Goal: Communication & Community: Share content

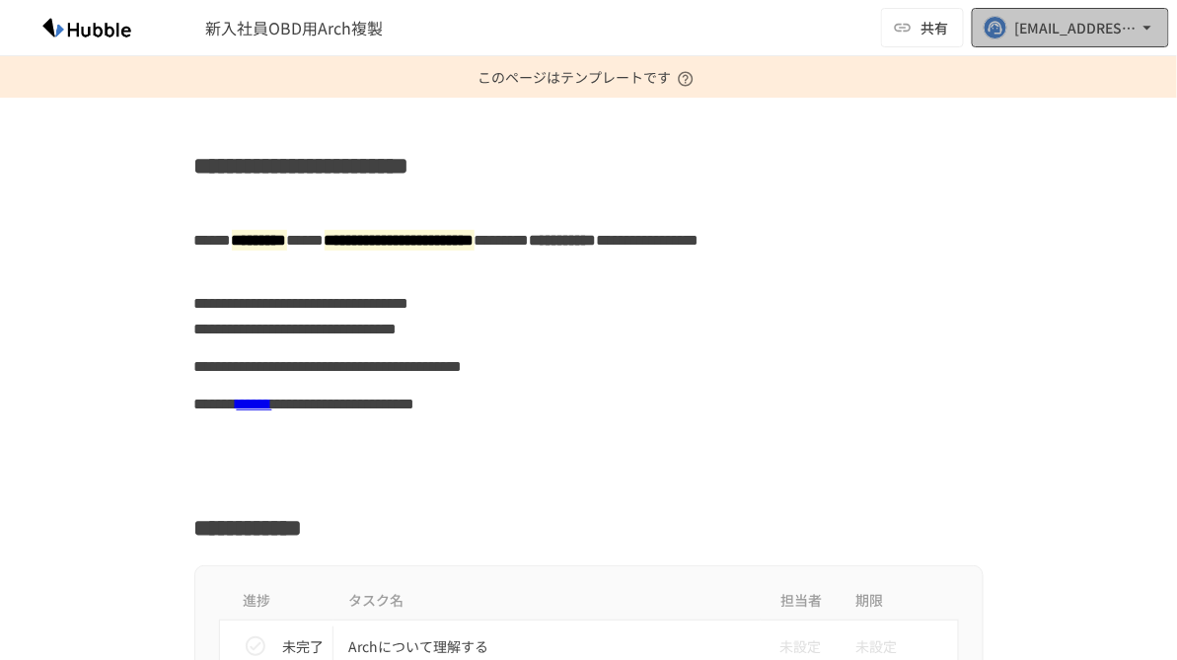
click at [1156, 30] on icon "button" at bounding box center [1147, 28] width 20 height 20
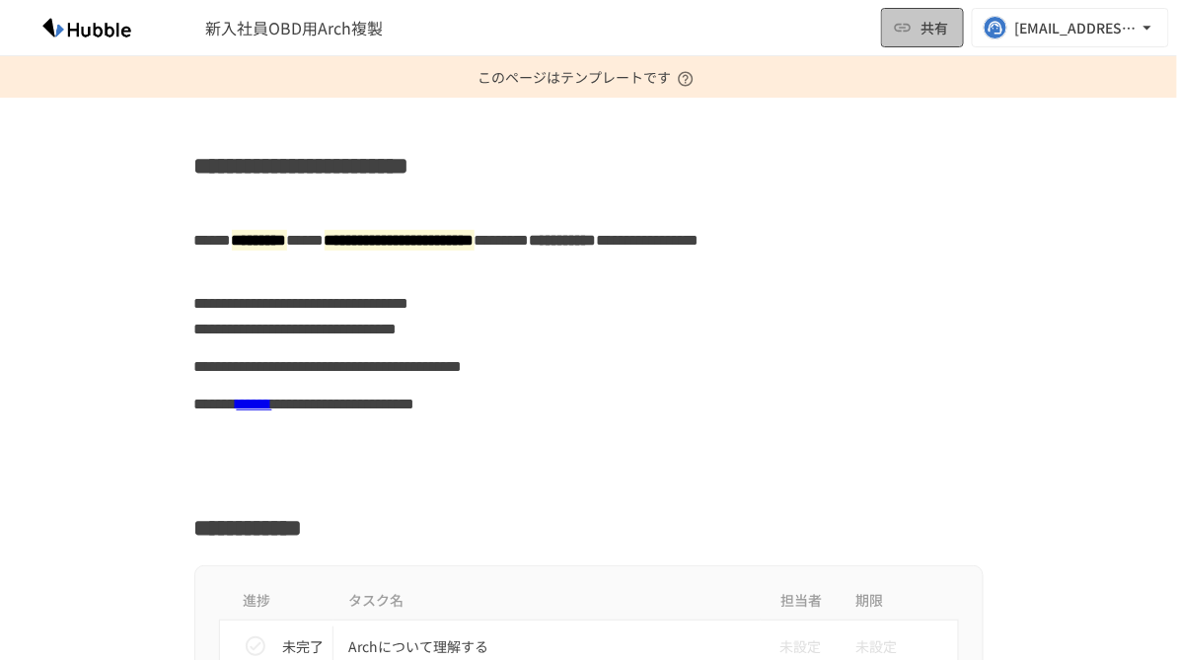
click at [944, 40] on button "共有" at bounding box center [922, 27] width 83 height 39
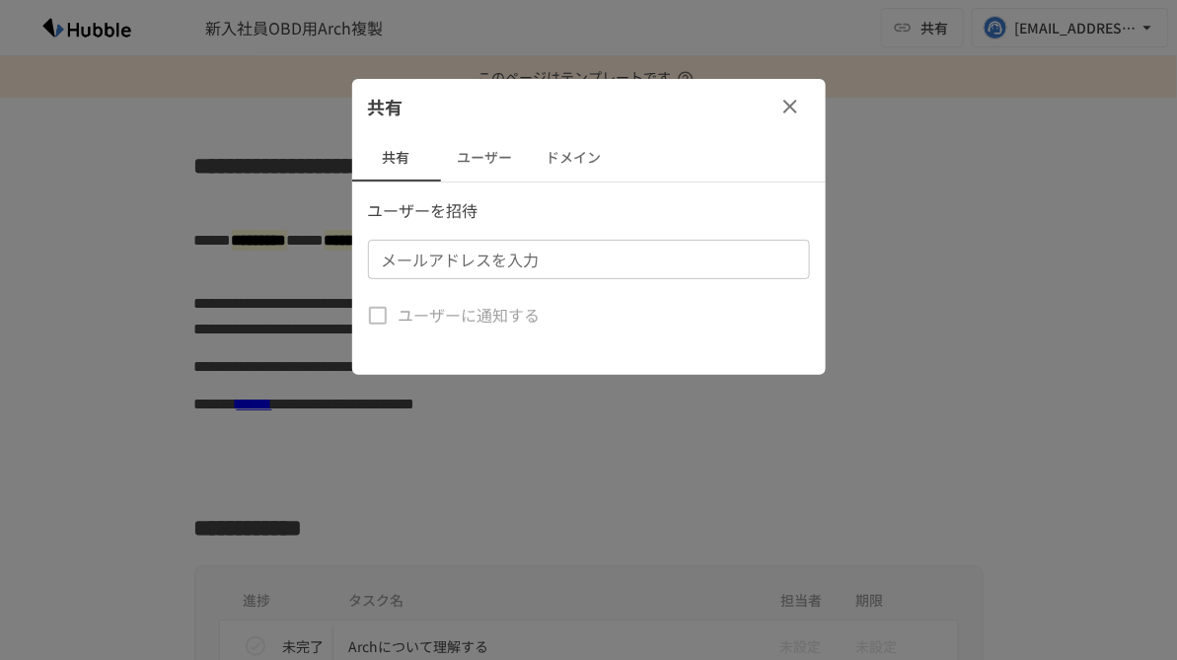
click at [788, 105] on icon "button" at bounding box center [790, 107] width 14 height 14
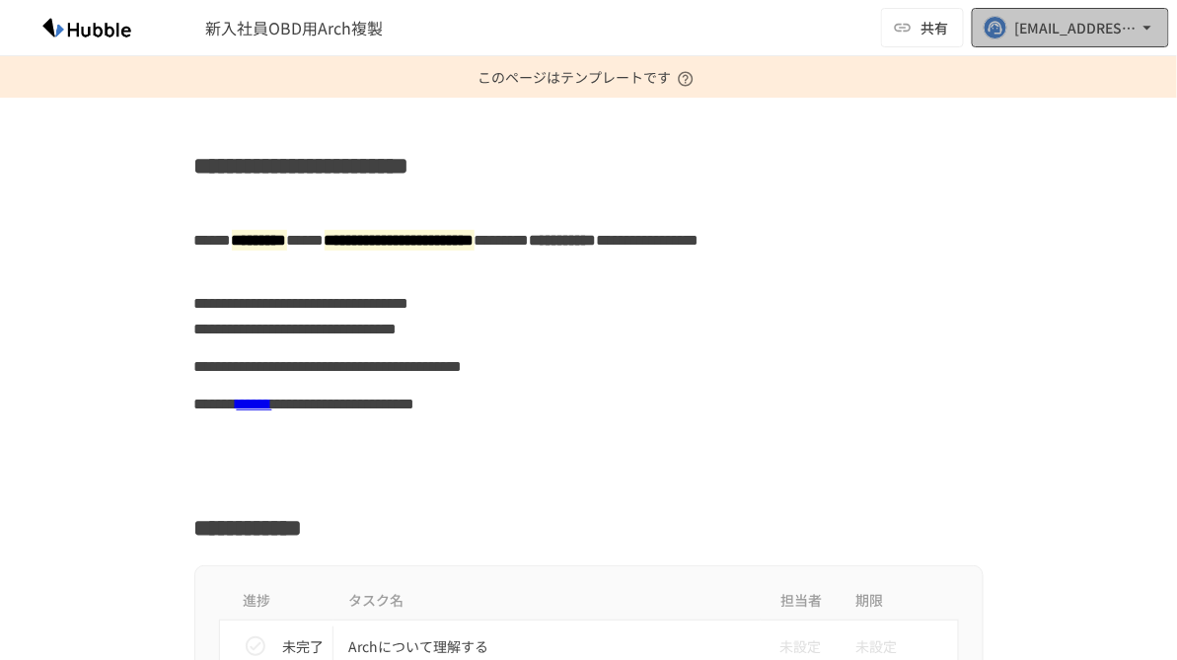
click at [1146, 36] on icon "button" at bounding box center [1147, 28] width 20 height 20
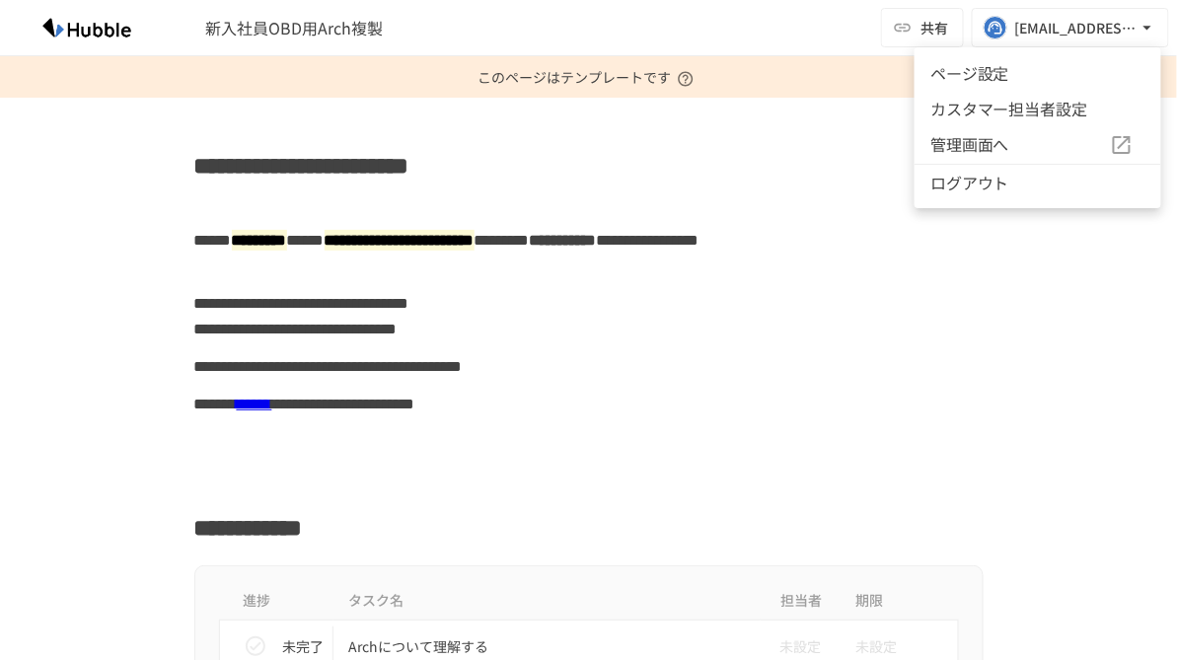
click at [657, 32] on div at bounding box center [588, 330] width 1177 height 660
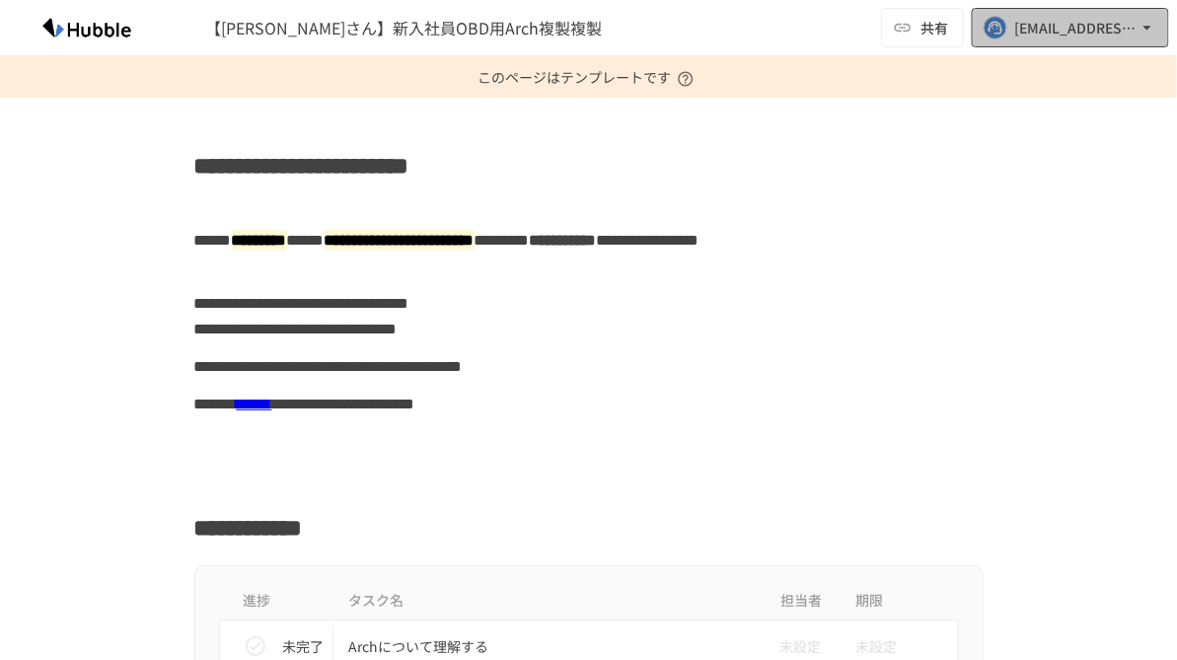
click at [1147, 37] on icon "button" at bounding box center [1147, 28] width 20 height 20
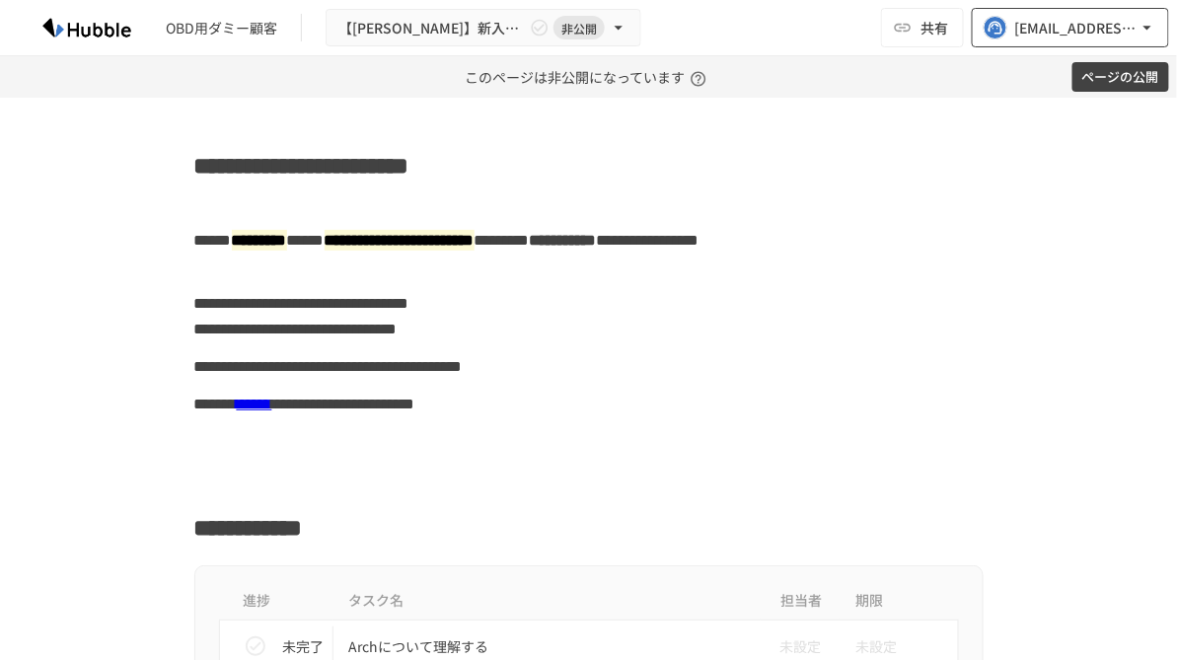
click at [1140, 37] on button "[EMAIL_ADDRESS][DOMAIN_NAME]" at bounding box center [1069, 27] width 197 height 39
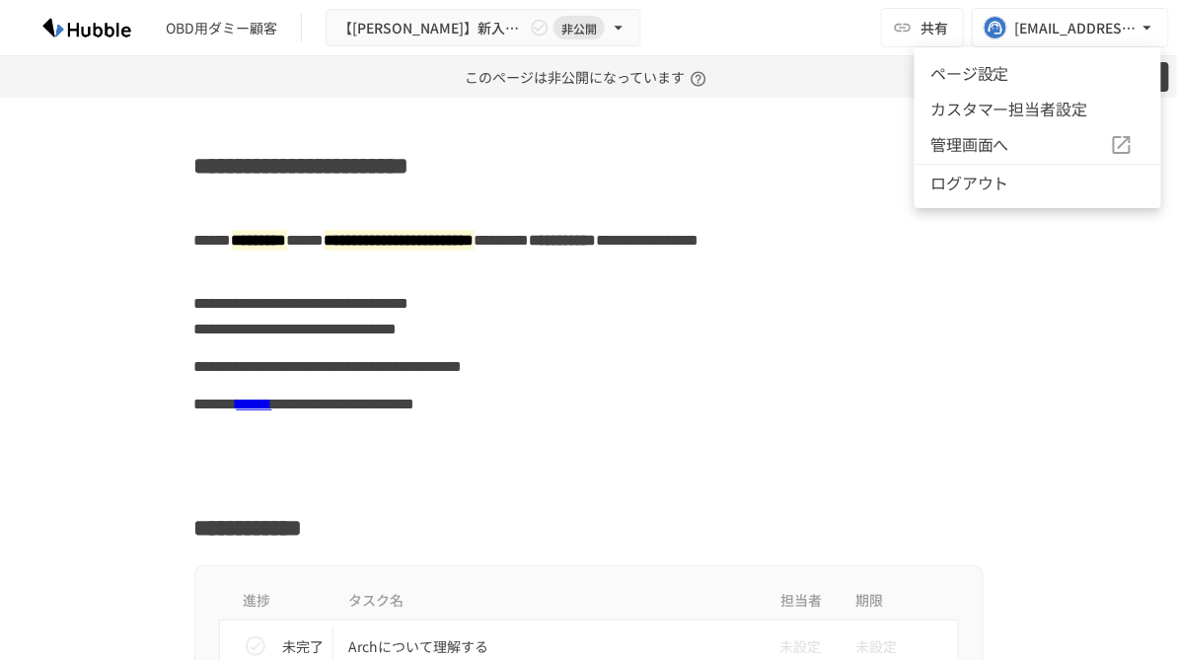
click at [1045, 82] on li "ページ設定" at bounding box center [1037, 73] width 247 height 36
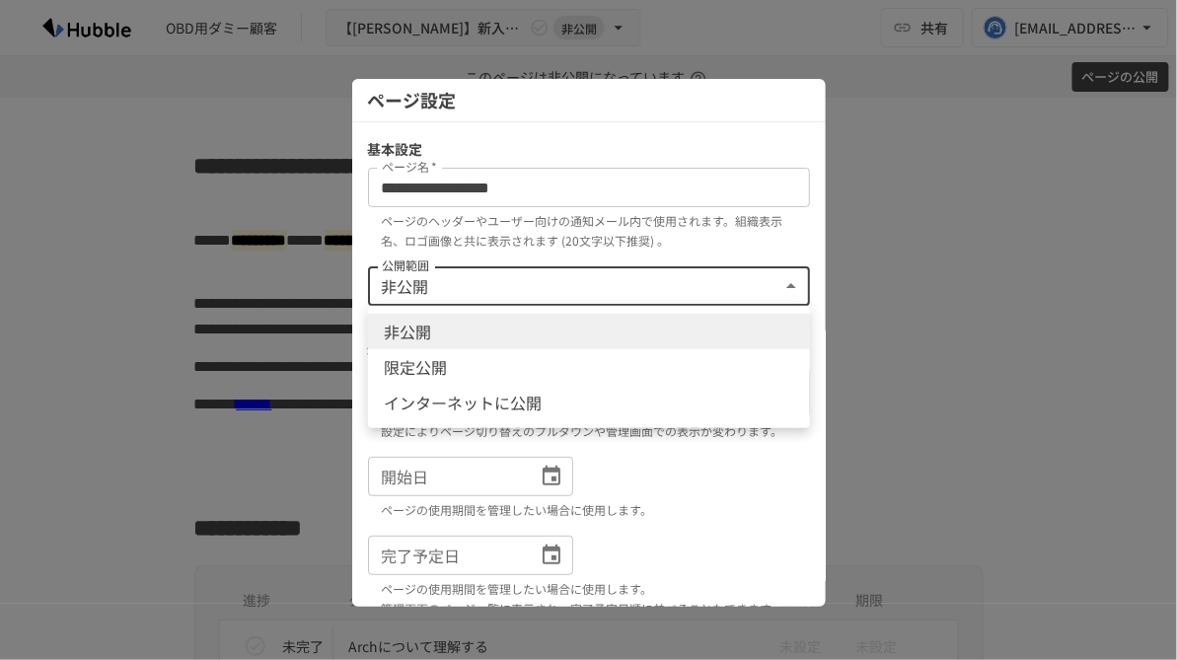
click at [674, 288] on body "**********" at bounding box center [588, 330] width 1177 height 660
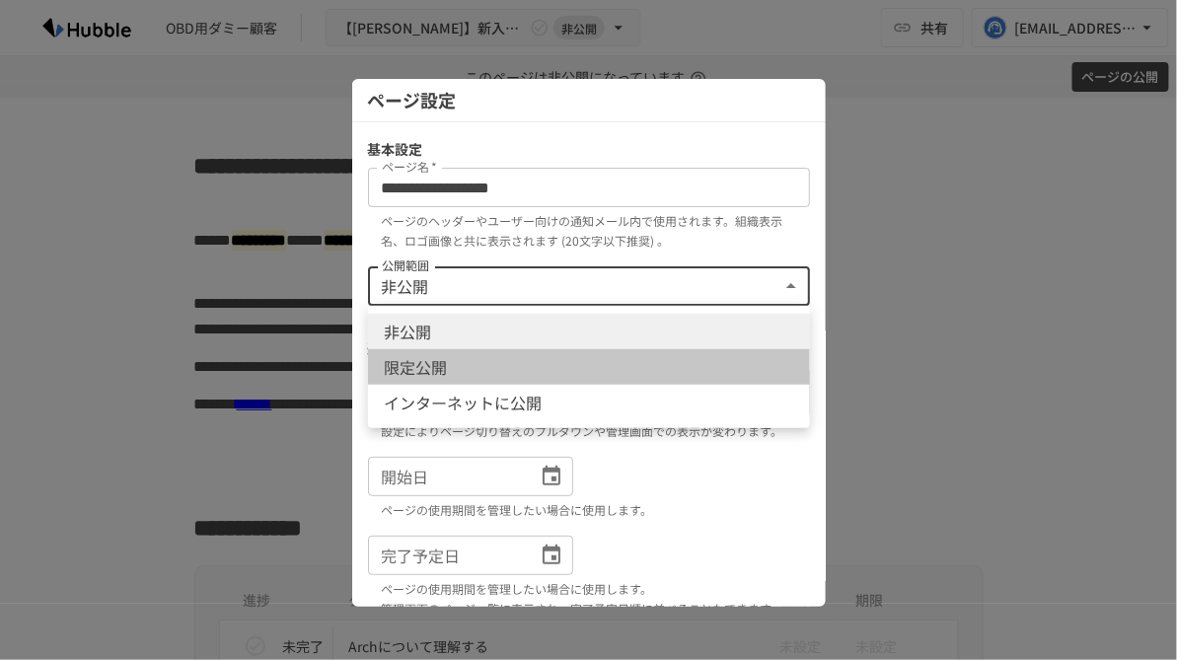
click at [626, 357] on li "限定公開" at bounding box center [589, 367] width 442 height 36
type input "****"
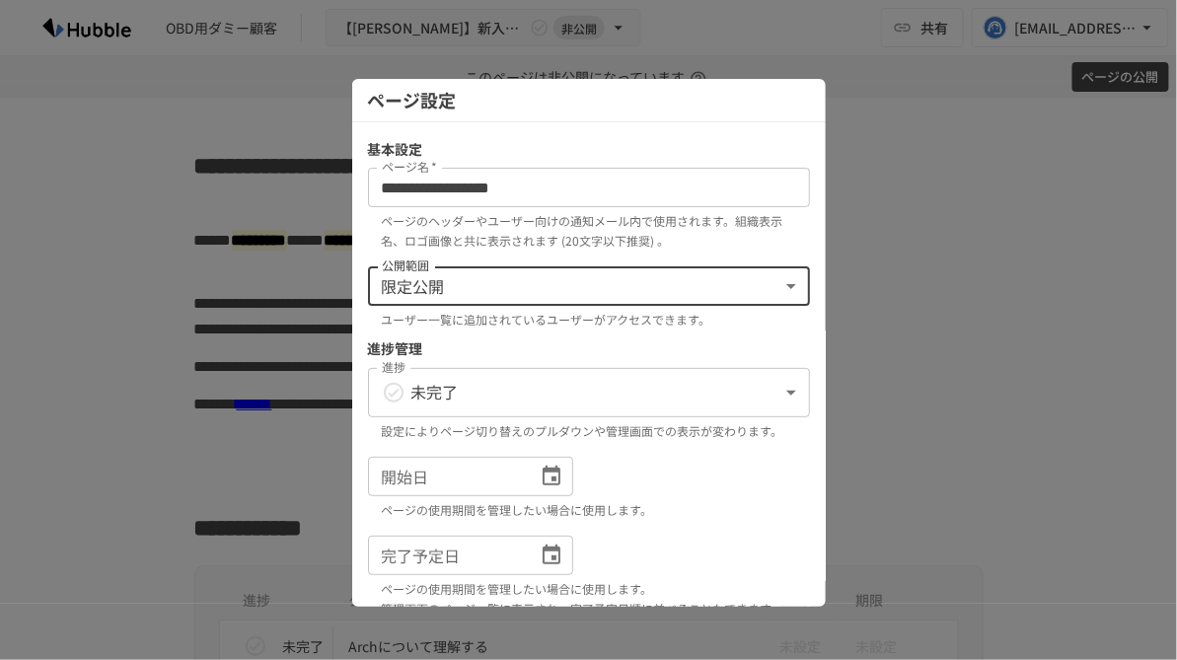
scroll to position [251, 0]
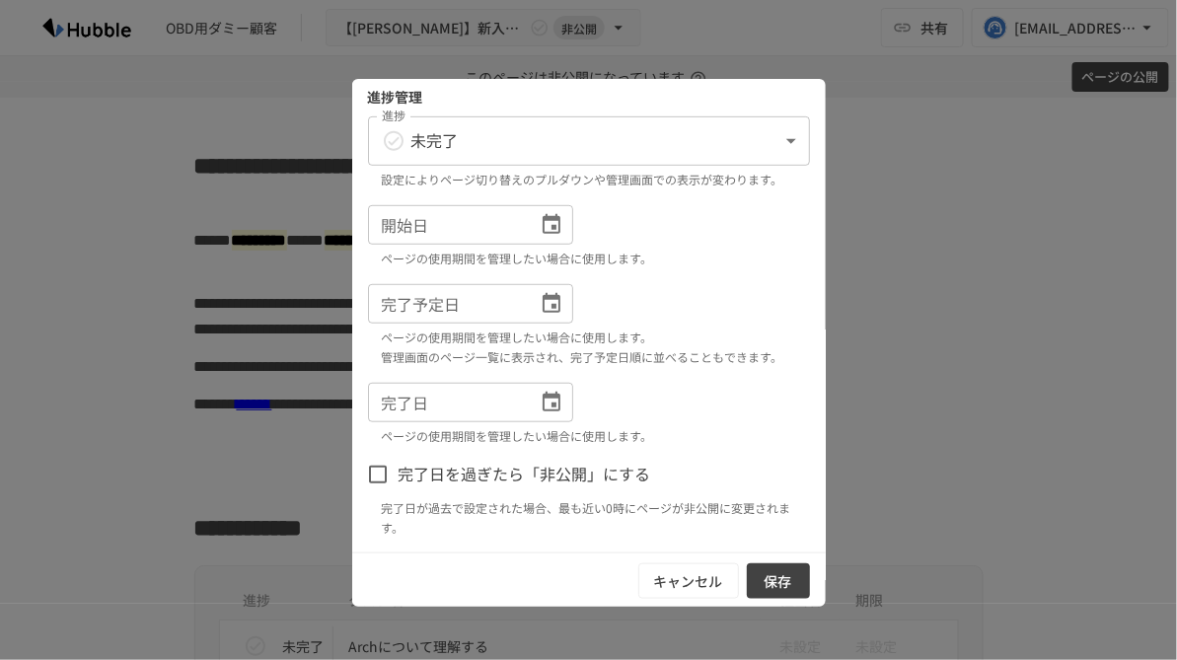
click at [785, 573] on button "保存" at bounding box center [778, 581] width 63 height 36
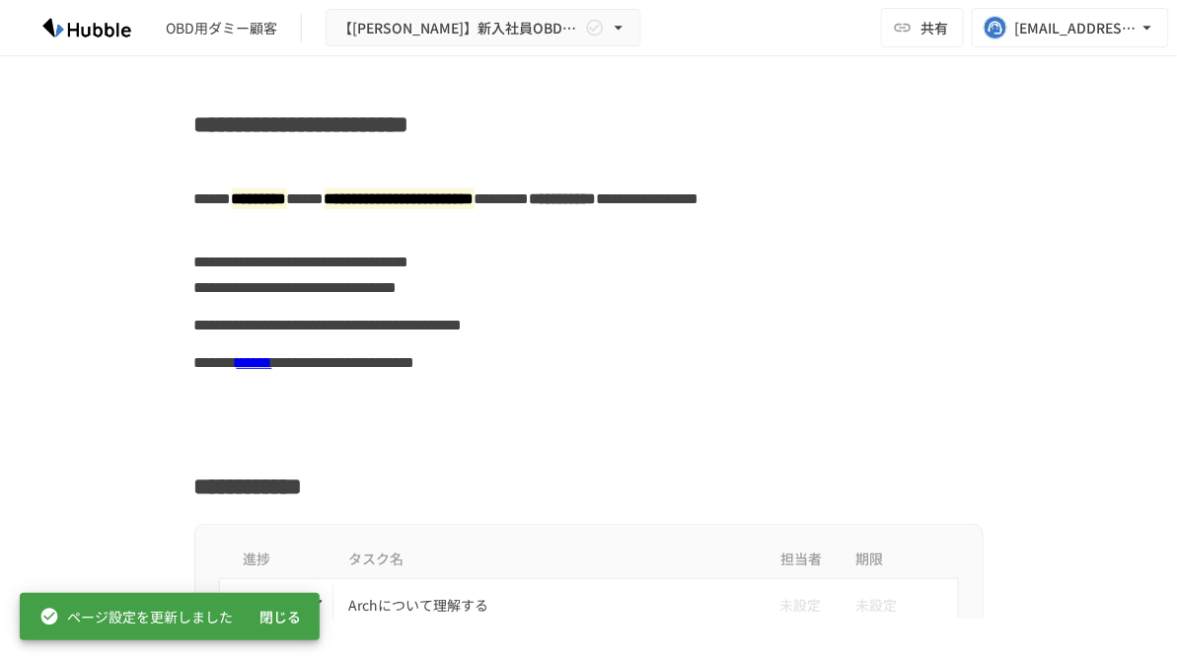
click at [331, 124] on h2 "**********" at bounding box center [588, 119] width 789 height 46
click at [723, 160] on div at bounding box center [588, 160] width 789 height 37
click at [944, 34] on span "共有" at bounding box center [934, 28] width 28 height 22
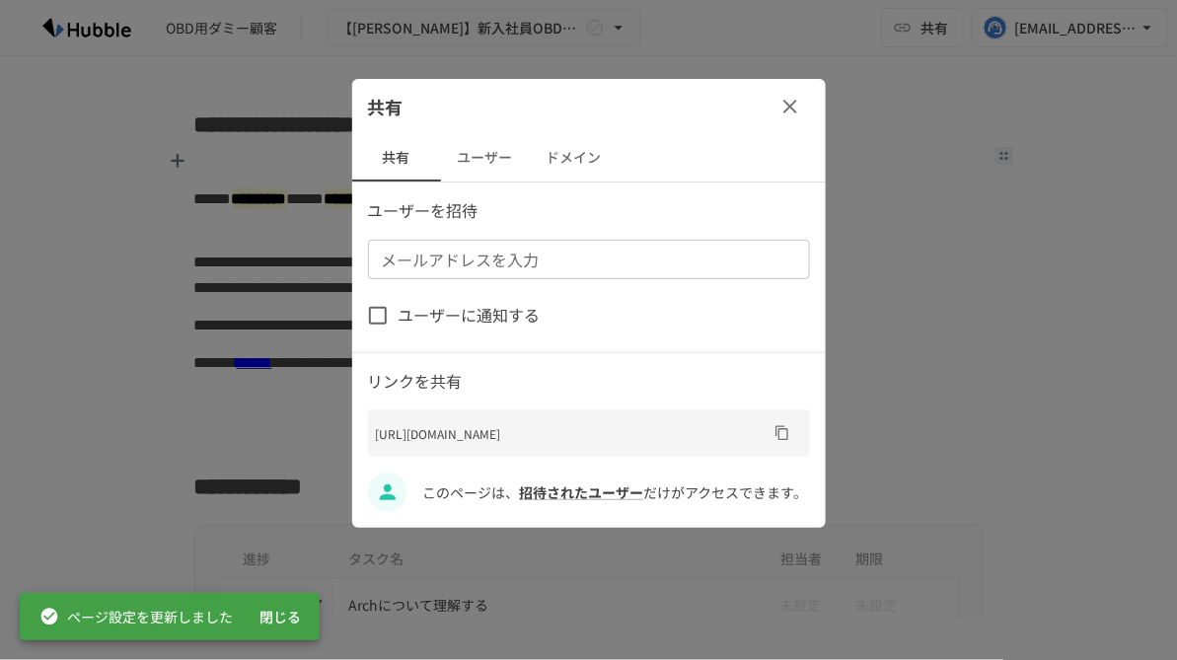
click at [504, 154] on button "ユーザー" at bounding box center [485, 157] width 89 height 47
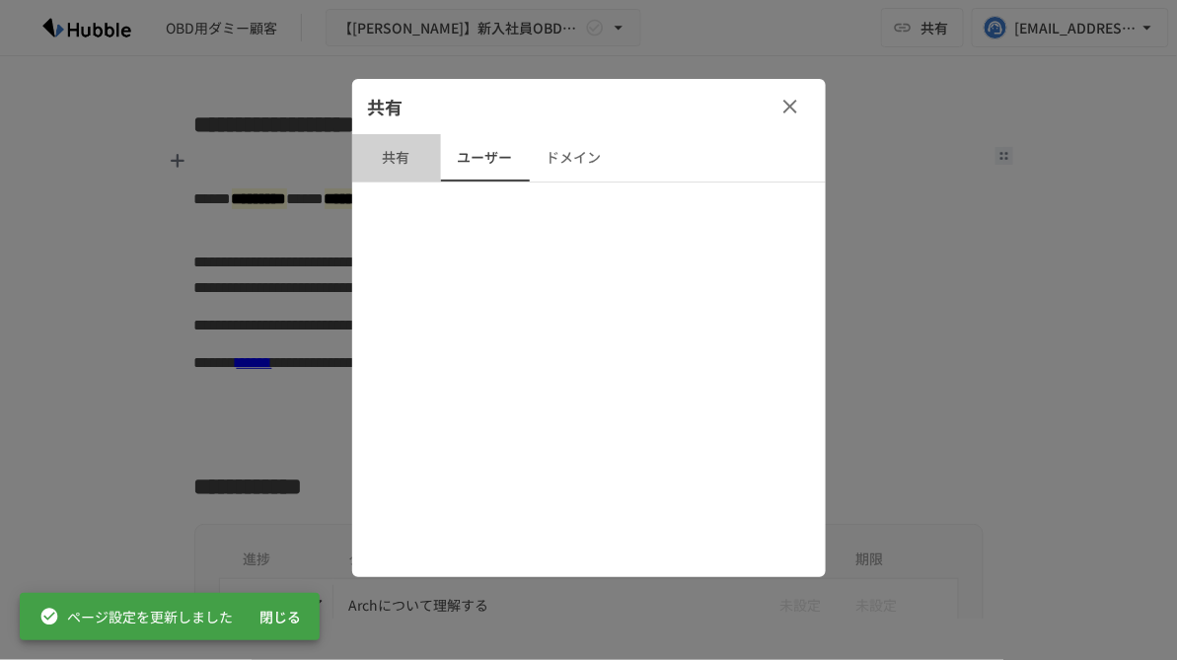
click at [399, 165] on button "共有" at bounding box center [396, 157] width 89 height 47
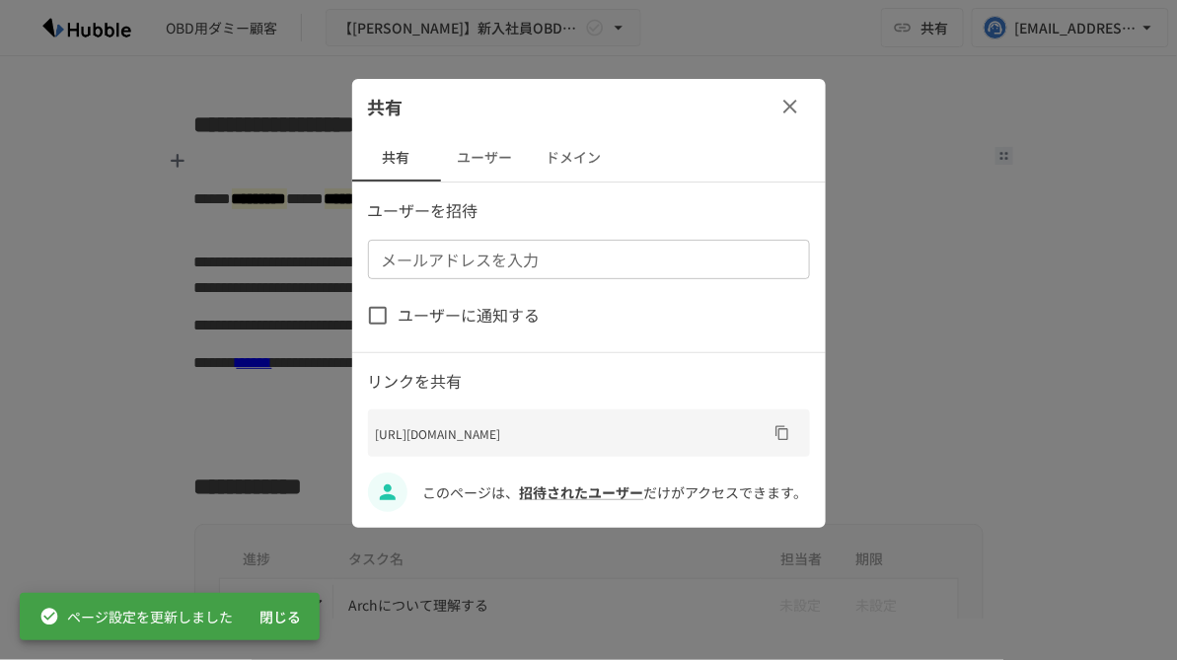
click at [424, 256] on input "メールアドレスを入力" at bounding box center [587, 260] width 427 height 28
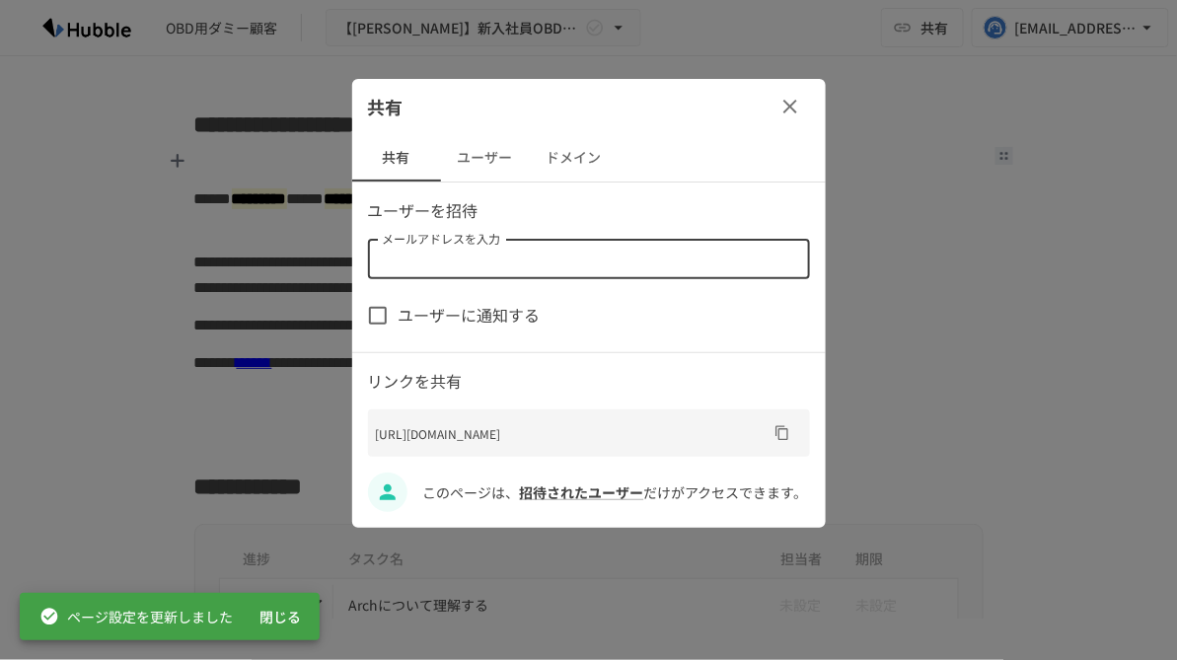
paste input "**********"
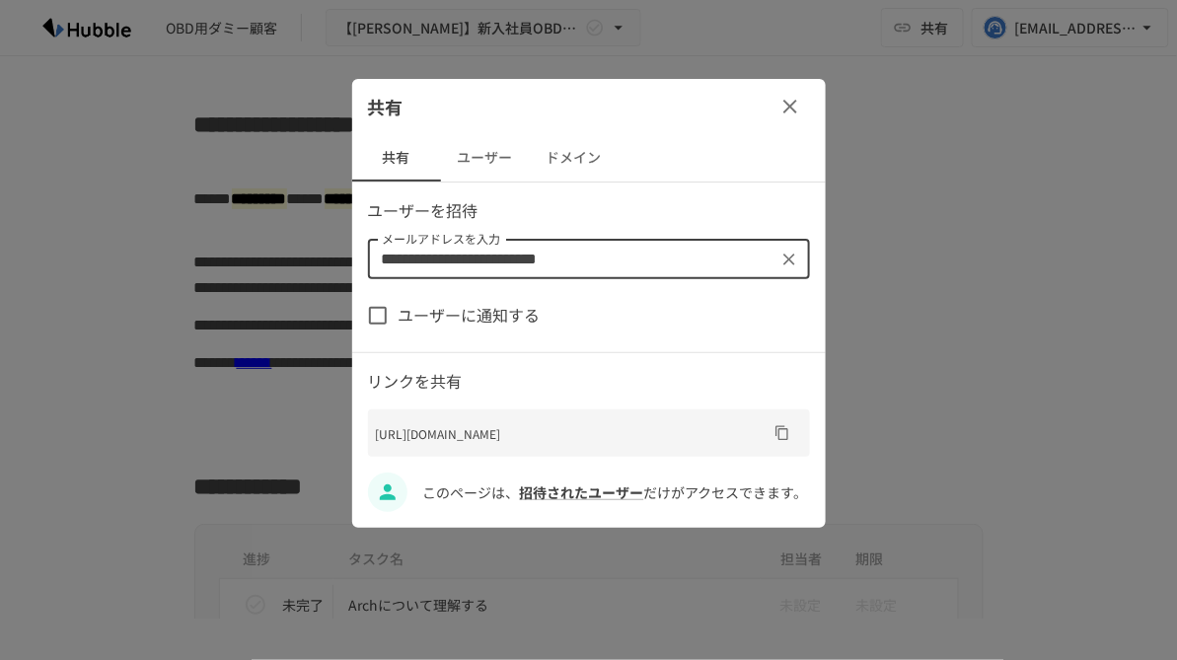
type input "**********"
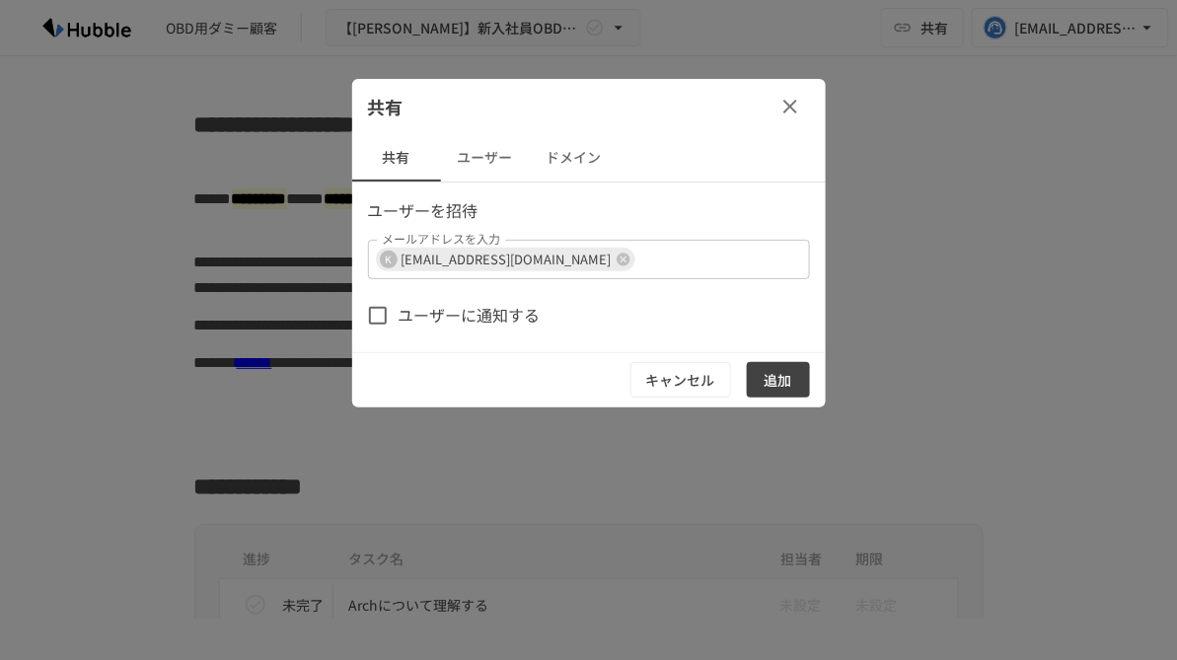
click at [617, 306] on div "ユーザーに通知する" at bounding box center [589, 315] width 442 height 41
click at [500, 161] on button "ユーザー" at bounding box center [485, 157] width 89 height 47
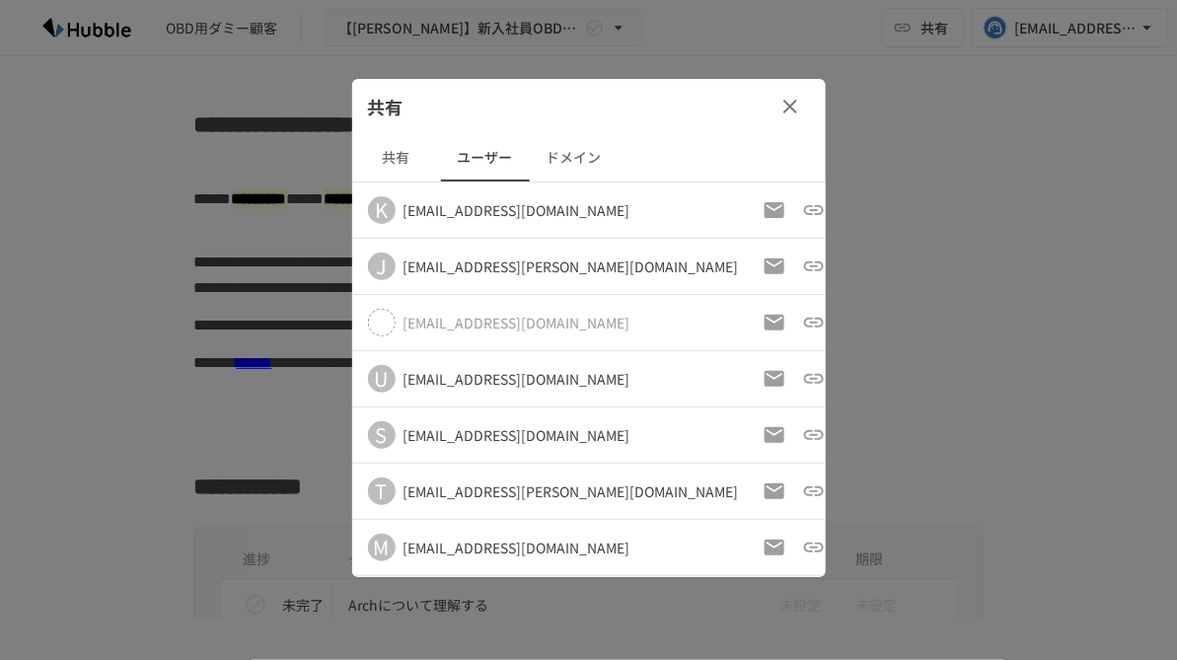
click at [404, 159] on button "共有" at bounding box center [396, 157] width 89 height 47
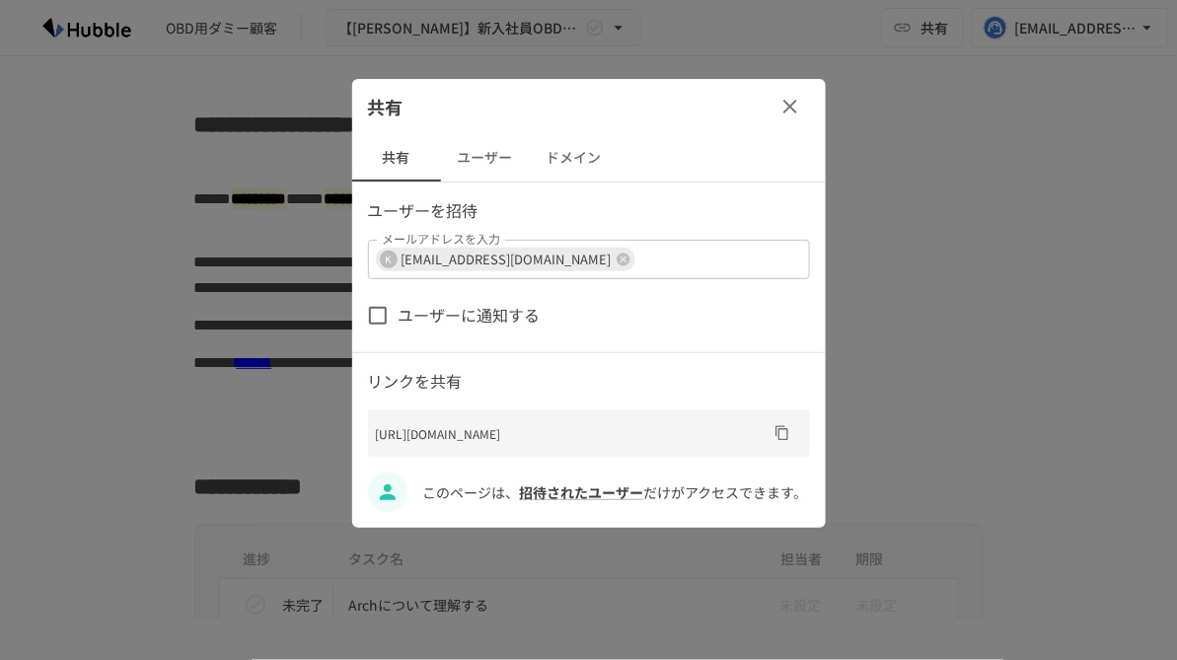
click at [586, 171] on button "ドメイン" at bounding box center [574, 157] width 89 height 47
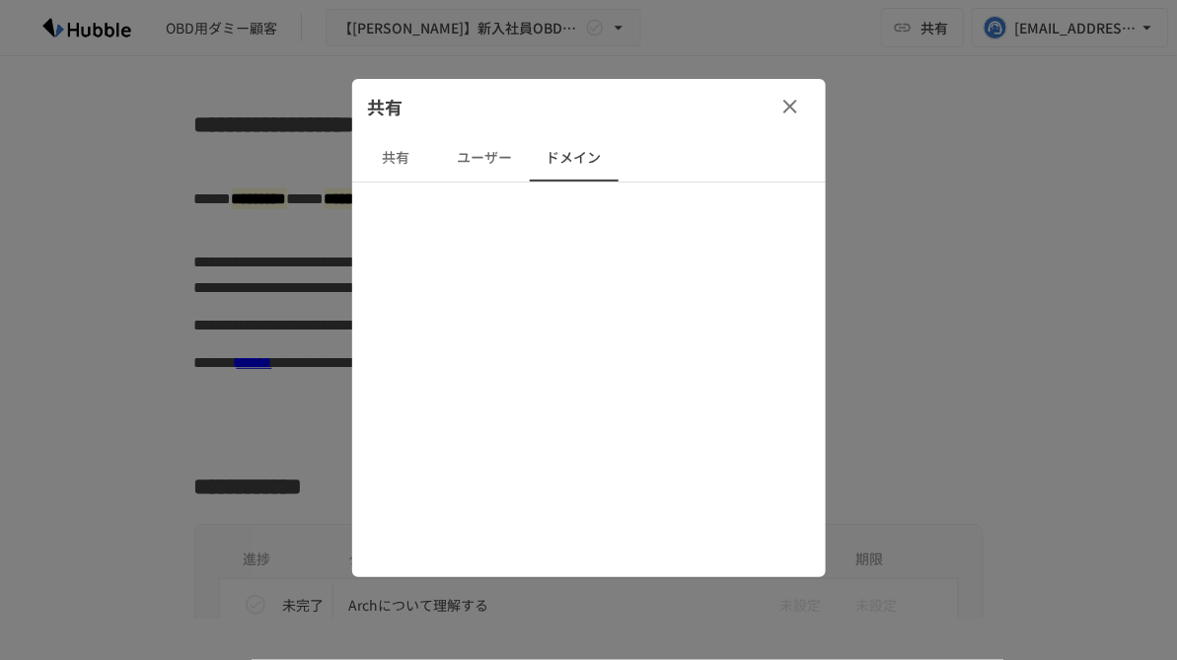
click at [491, 160] on button "ユーザー" at bounding box center [485, 157] width 89 height 47
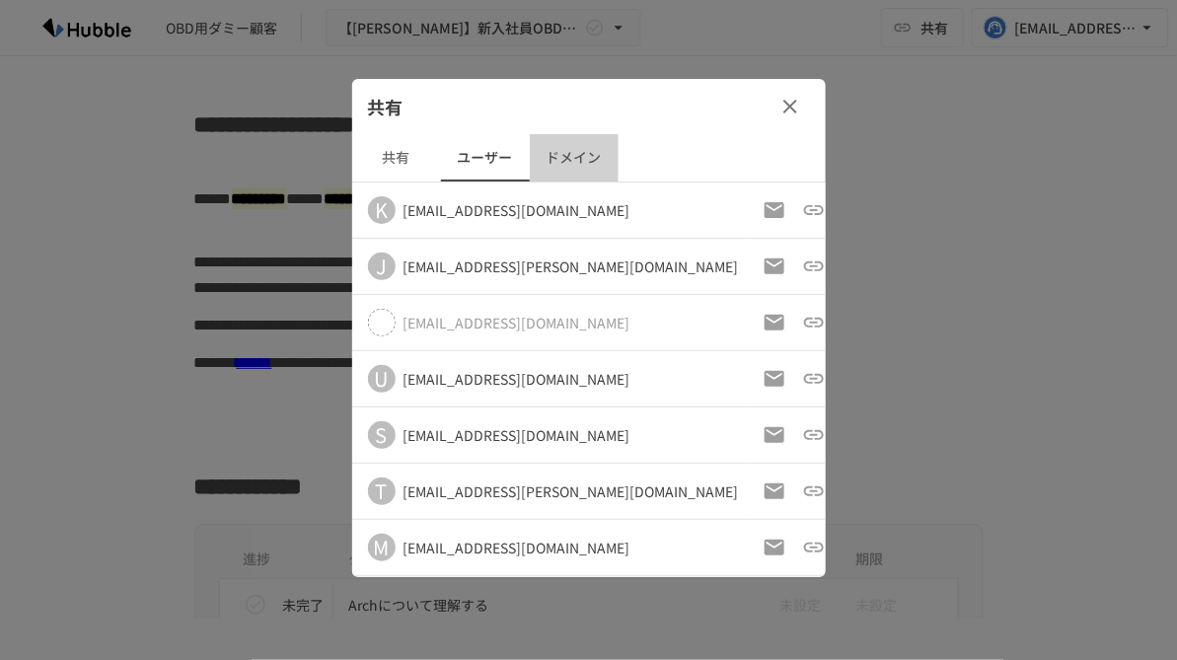
click at [549, 159] on button "ドメイン" at bounding box center [574, 157] width 89 height 47
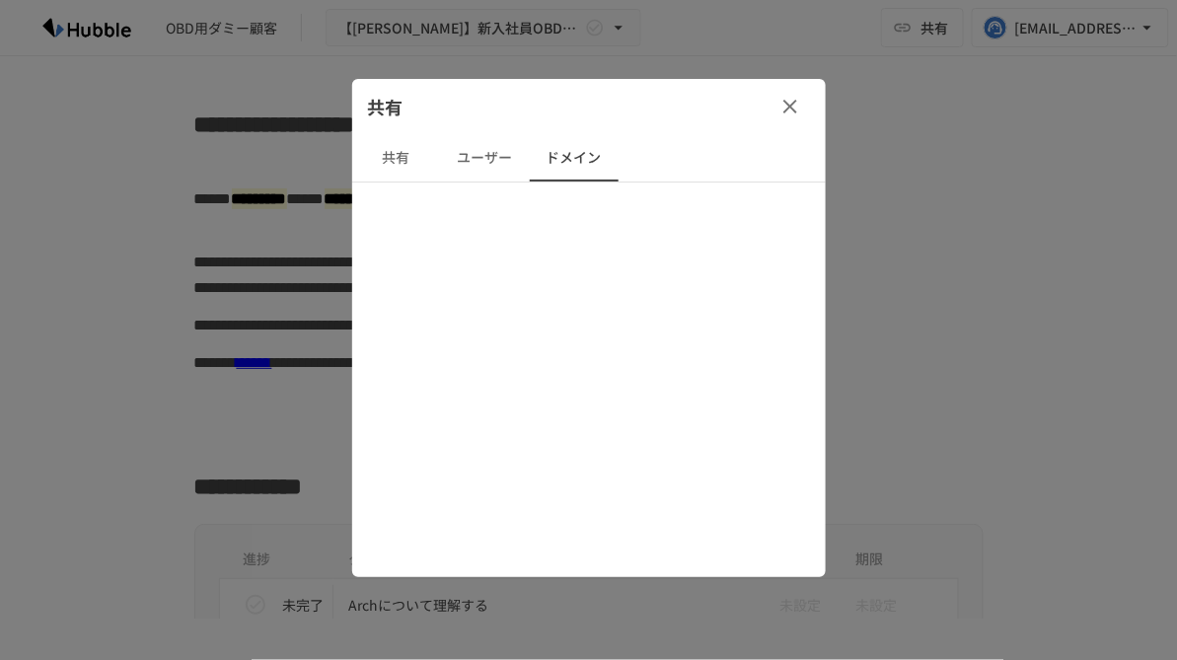
click at [531, 250] on div "共有 共有 ユーザー ドメイン" at bounding box center [588, 328] width 473 height 498
click at [403, 176] on button "共有" at bounding box center [396, 157] width 89 height 47
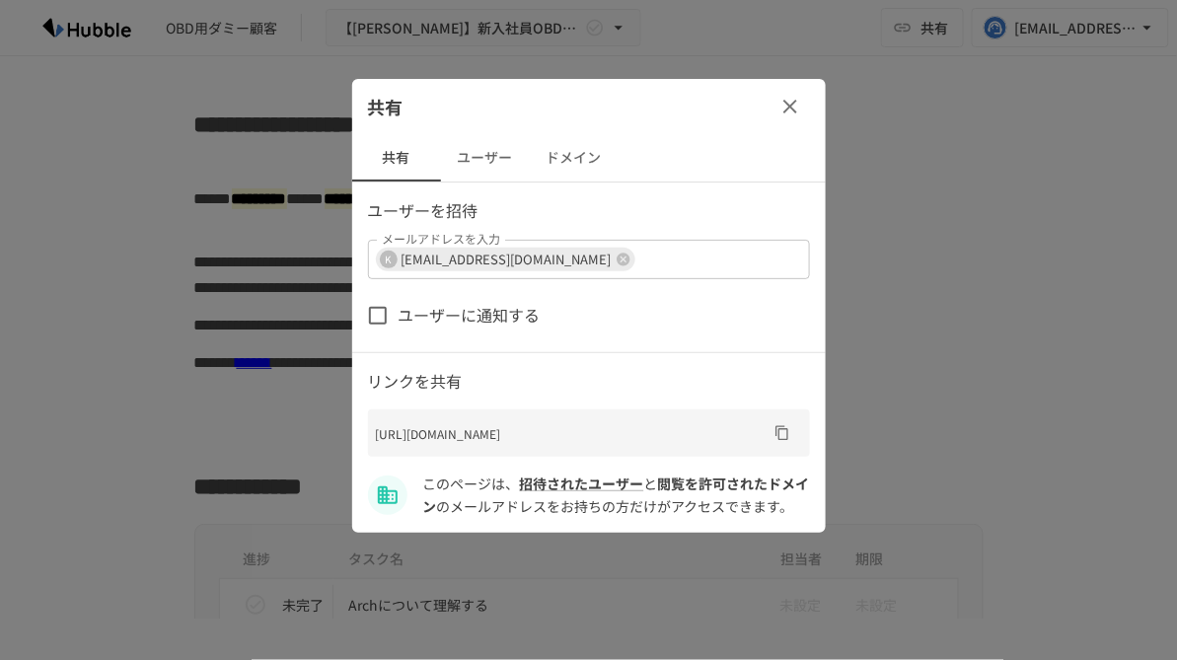
click at [786, 111] on icon "button" at bounding box center [790, 107] width 24 height 24
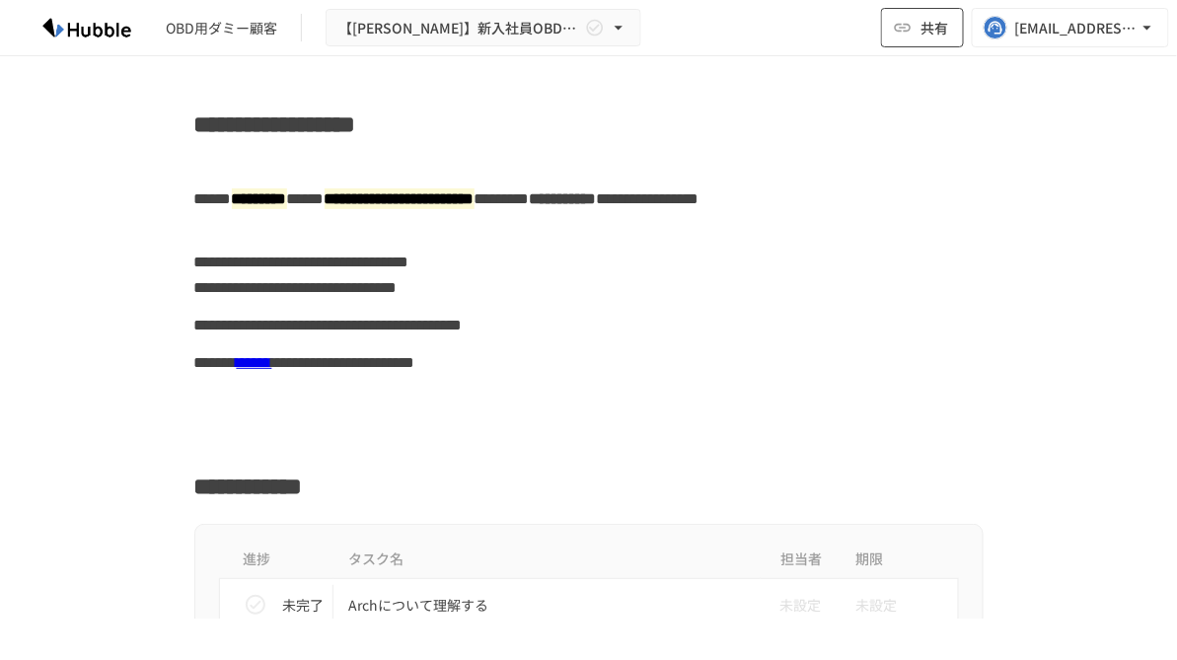
click at [920, 32] on span "共有" at bounding box center [934, 28] width 28 height 22
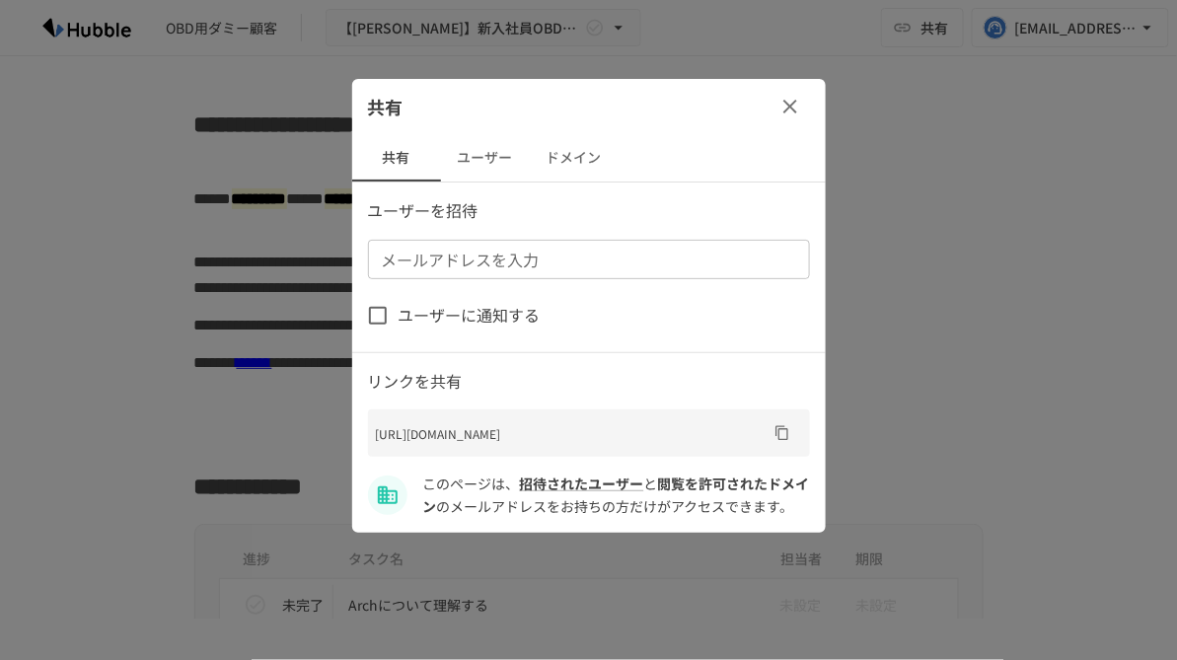
click at [508, 259] on input "メールアドレスを入力" at bounding box center [587, 260] width 427 height 28
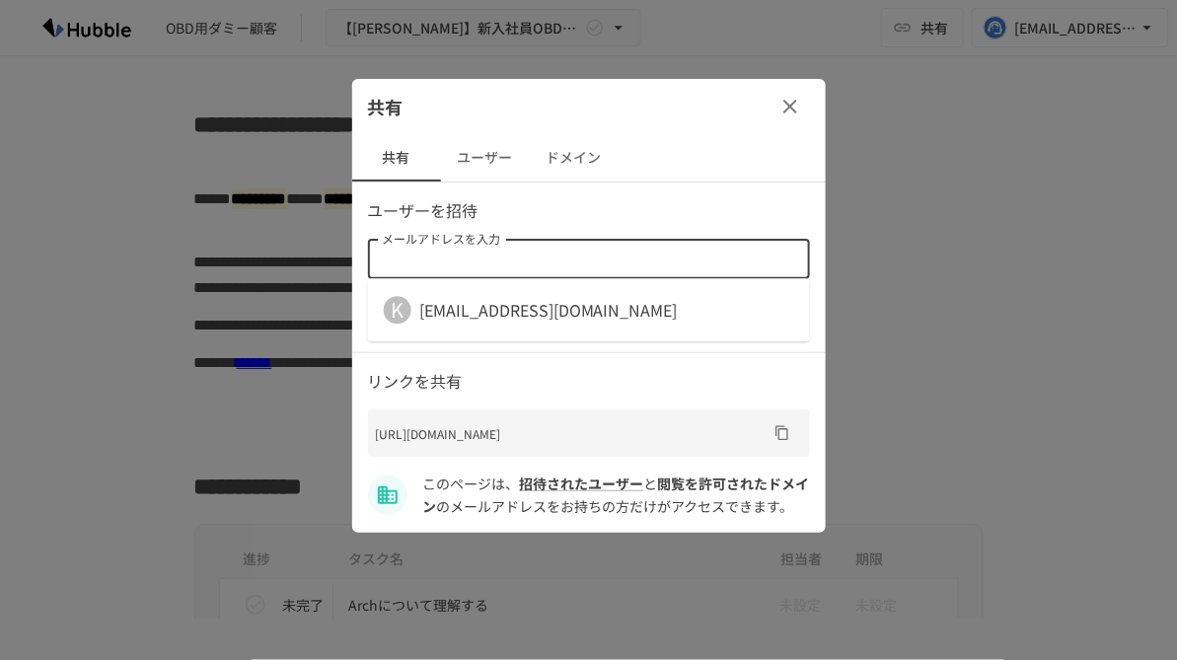
paste input "**********"
type input "**********"
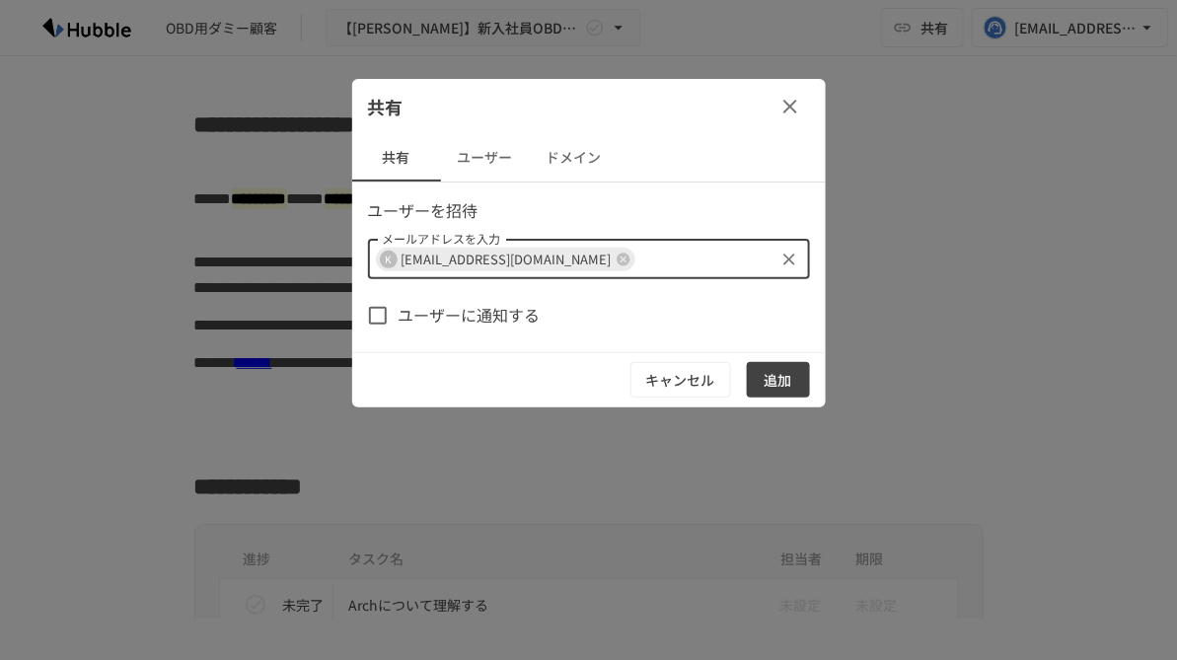
click at [765, 373] on button "追加" at bounding box center [778, 380] width 63 height 36
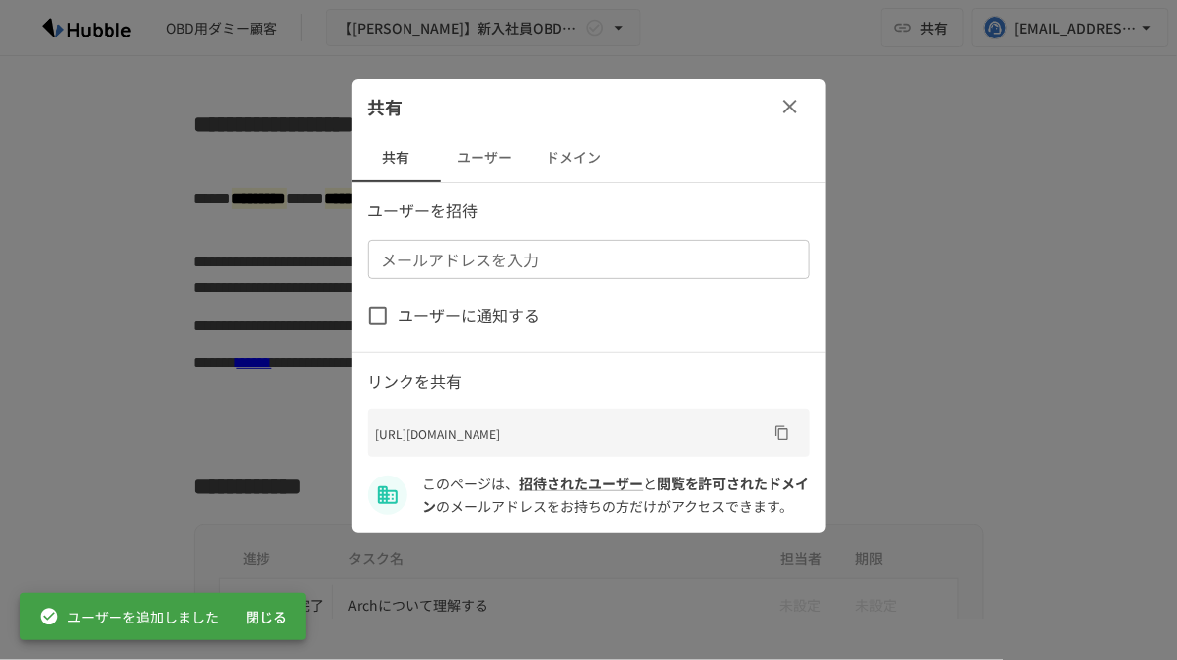
click at [592, 162] on button "ドメイン" at bounding box center [574, 157] width 89 height 47
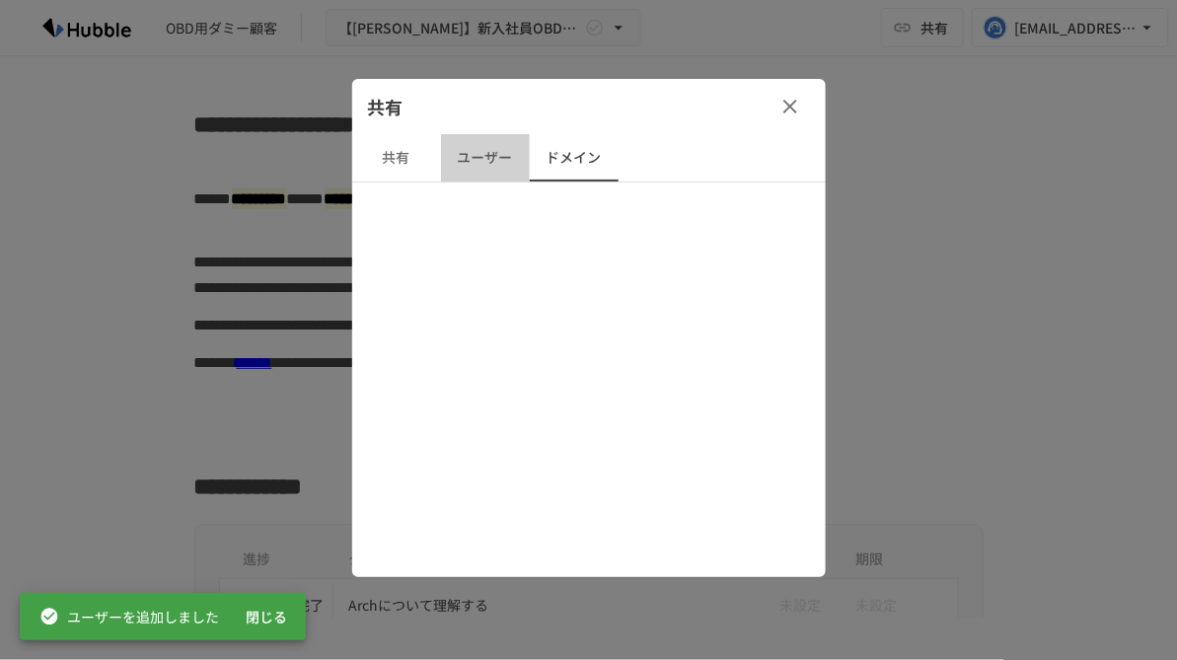
click at [488, 162] on button "ユーザー" at bounding box center [485, 157] width 89 height 47
click at [561, 149] on button "ドメイン" at bounding box center [574, 157] width 89 height 47
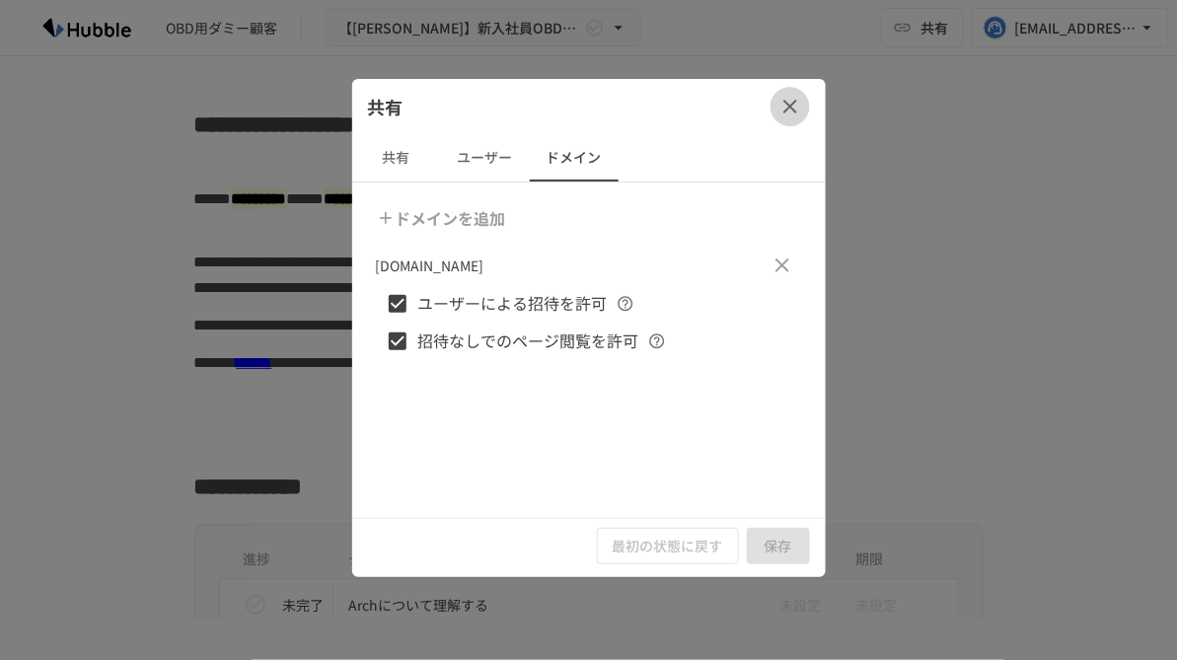
click at [793, 108] on icon "button" at bounding box center [790, 107] width 14 height 14
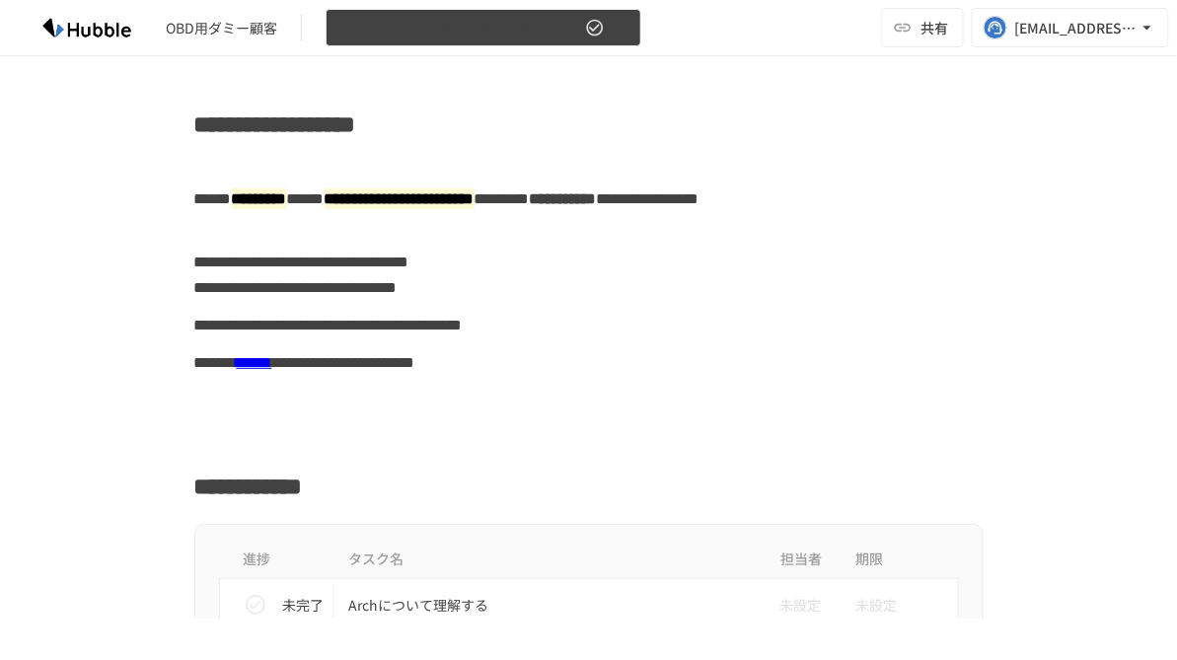
click at [628, 36] on button "【[PERSON_NAME]】新入社員OBD用Arch" at bounding box center [483, 28] width 316 height 38
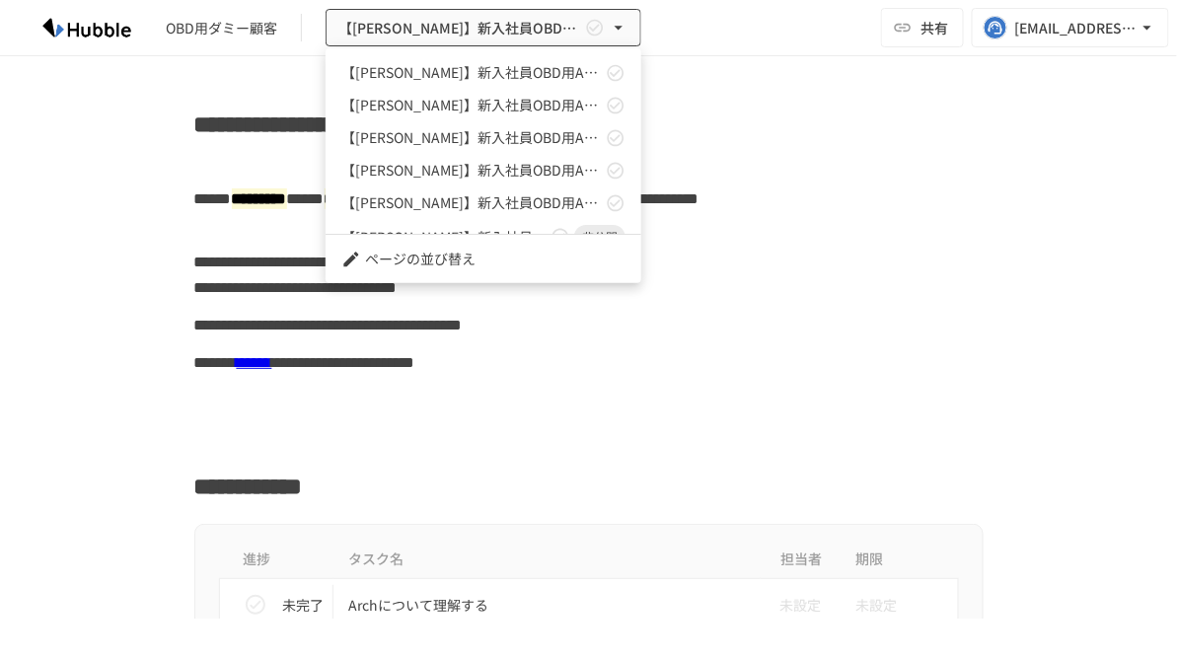
click at [502, 108] on span "【[PERSON_NAME]】新入社員OBD用Arch" at bounding box center [471, 105] width 260 height 21
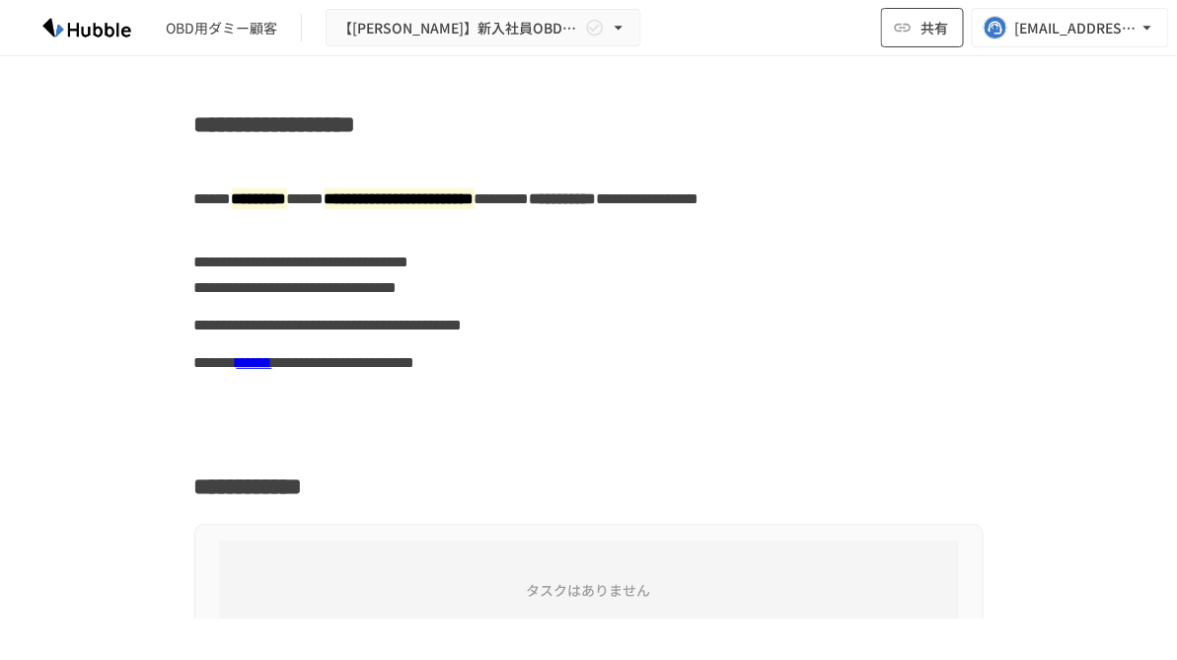
click at [943, 42] on button "共有" at bounding box center [922, 27] width 83 height 39
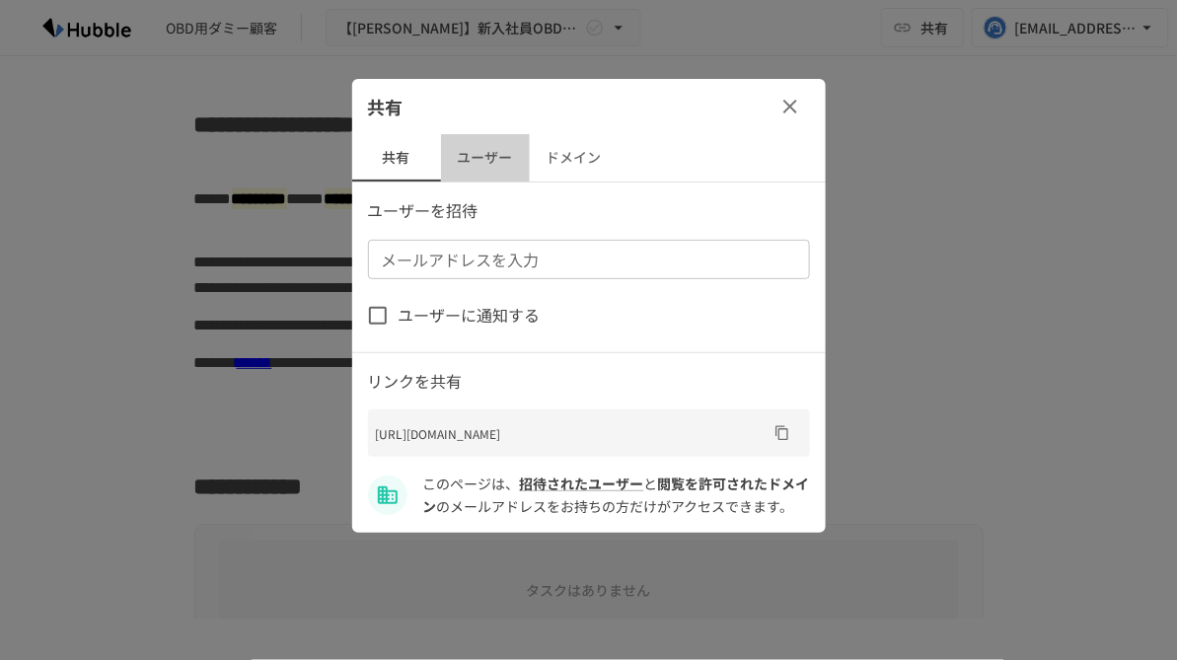
click at [493, 156] on button "ユーザー" at bounding box center [485, 157] width 89 height 47
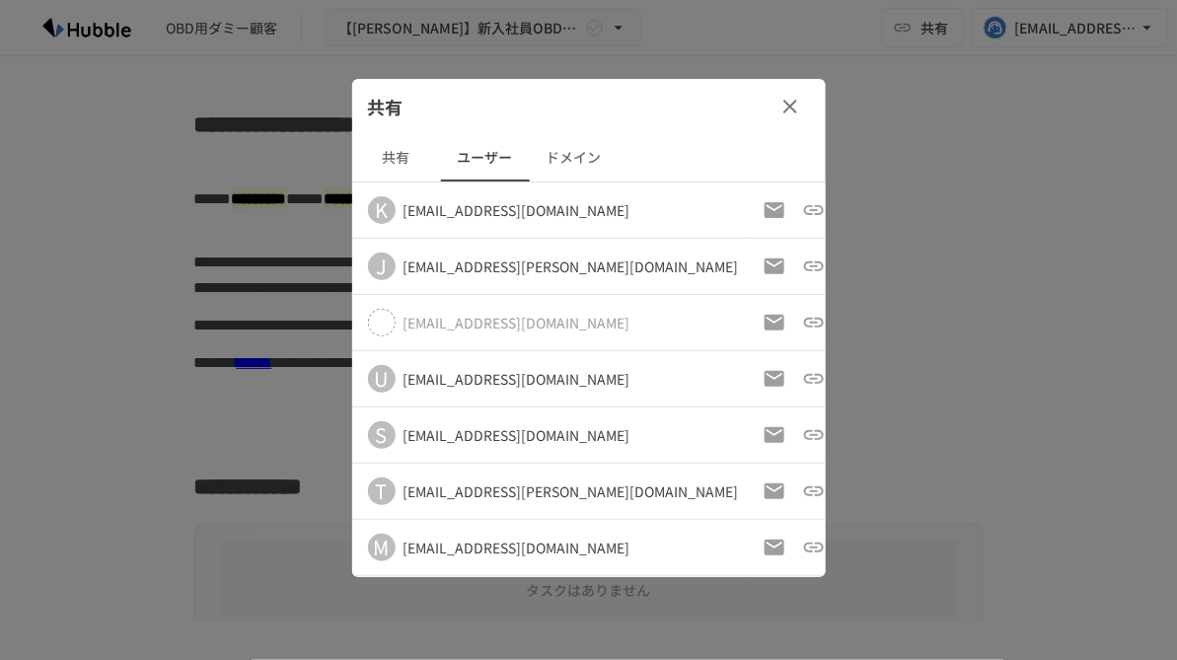
click at [560, 152] on button "ドメイン" at bounding box center [574, 157] width 89 height 47
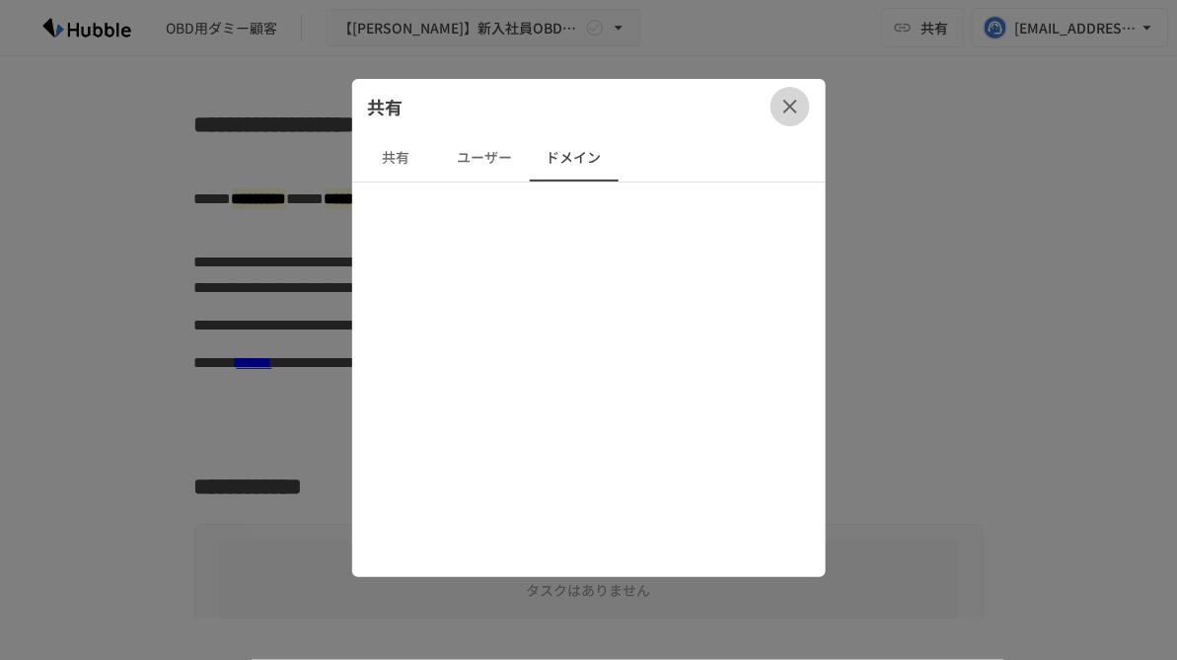
click at [789, 111] on icon "button" at bounding box center [790, 107] width 24 height 24
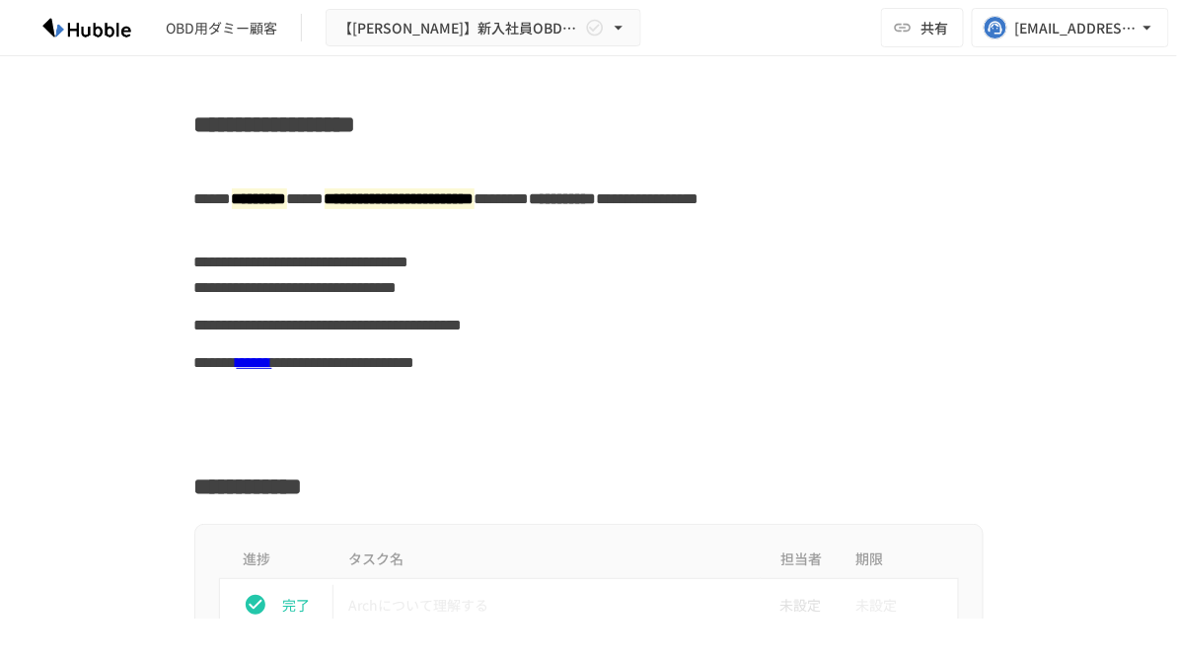
scroll to position [509, 0]
